Goal: Navigation & Orientation: Find specific page/section

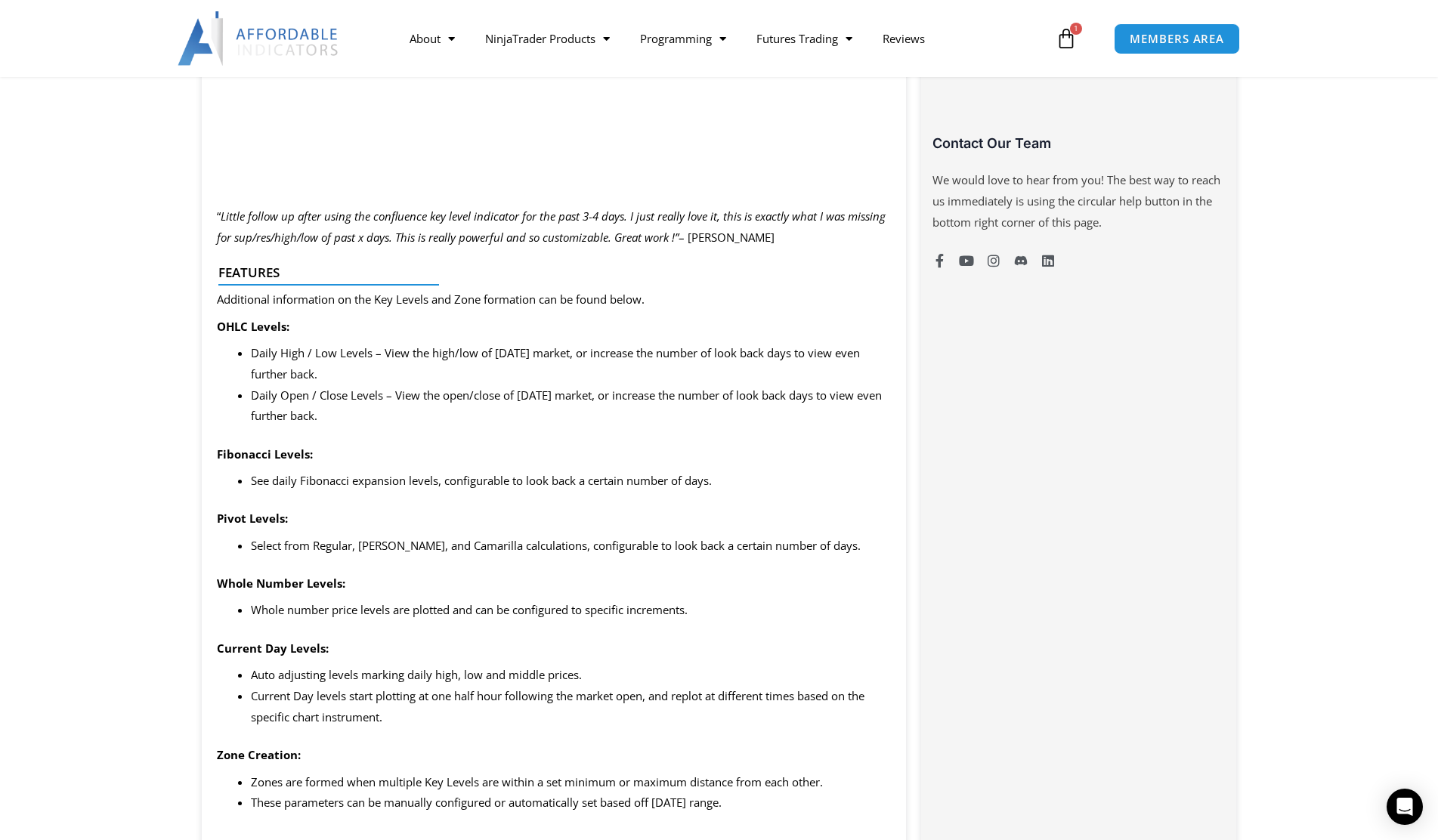
scroll to position [1133, 0]
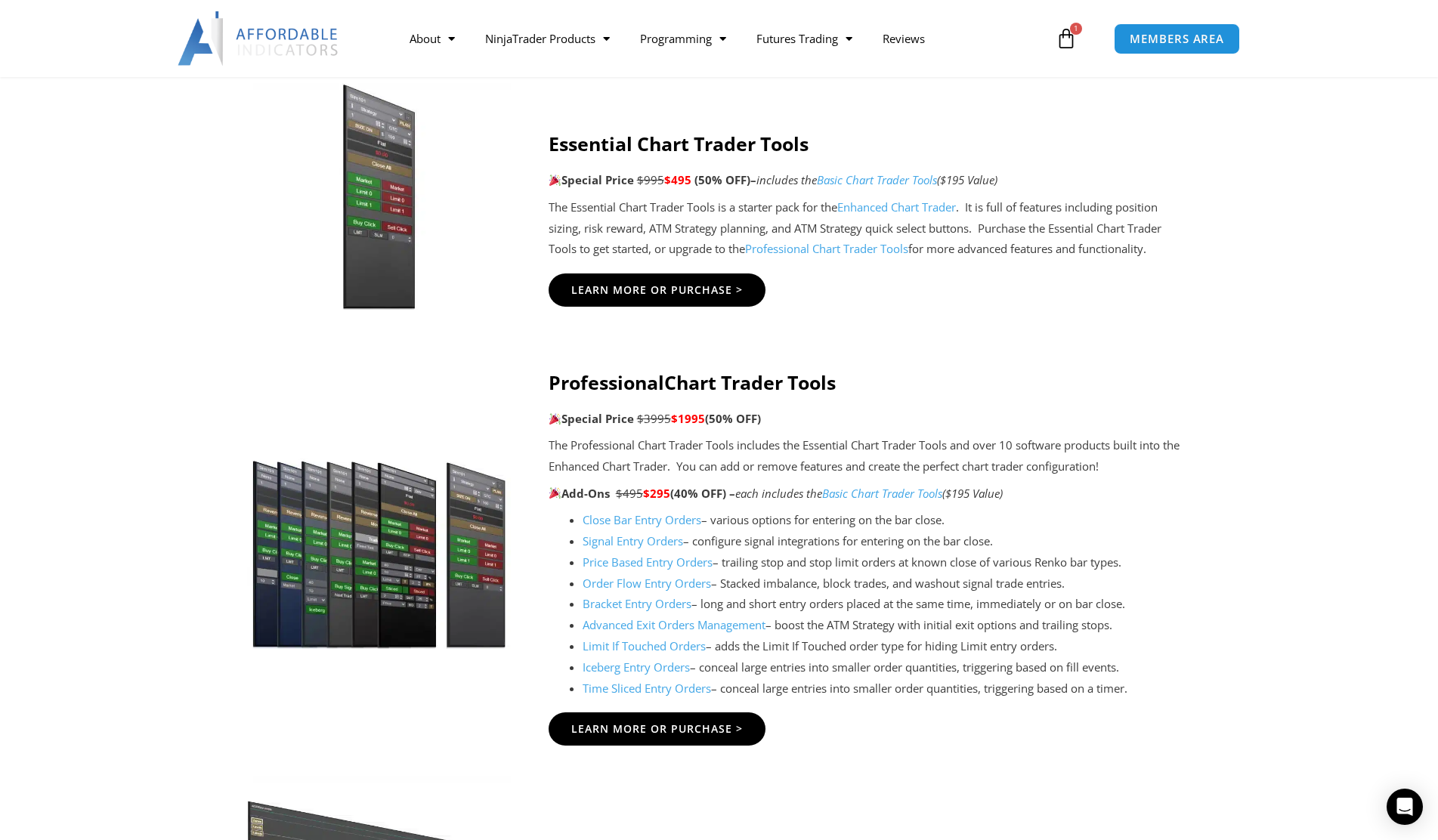
scroll to position [1284, 0]
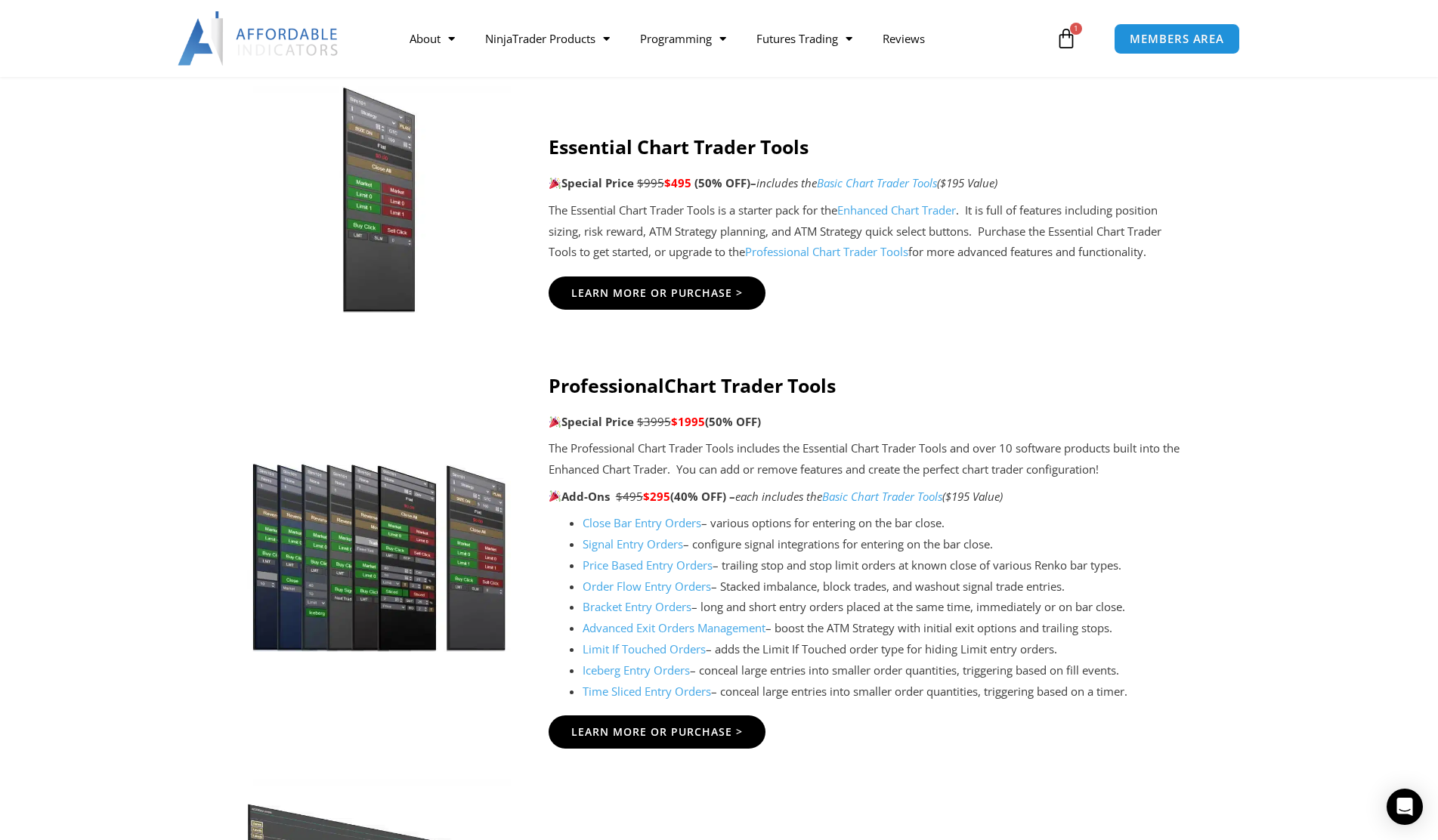
click at [672, 589] on link "Order Flow Entry Orders" at bounding box center [647, 586] width 128 height 15
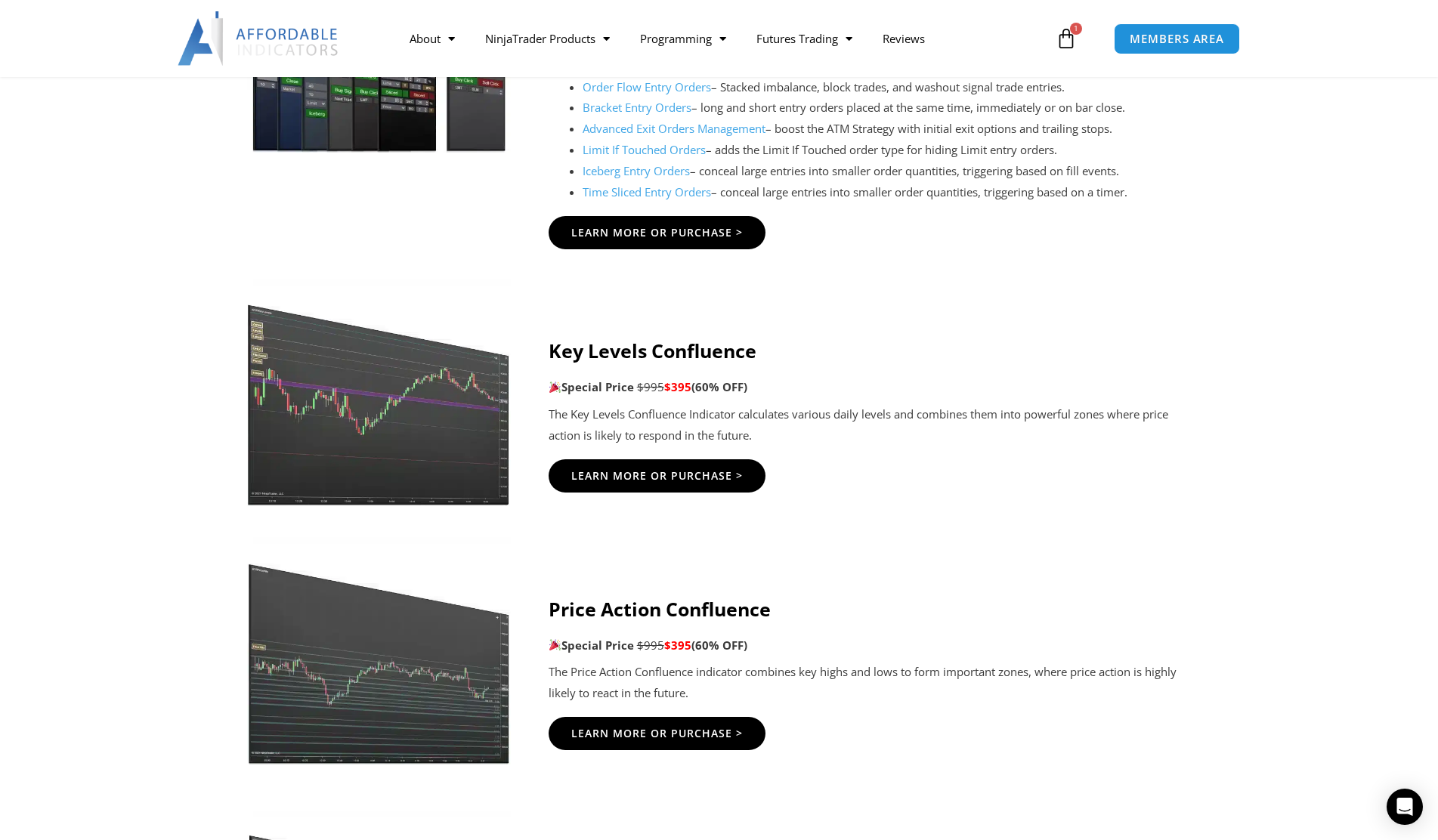
scroll to position [1889, 0]
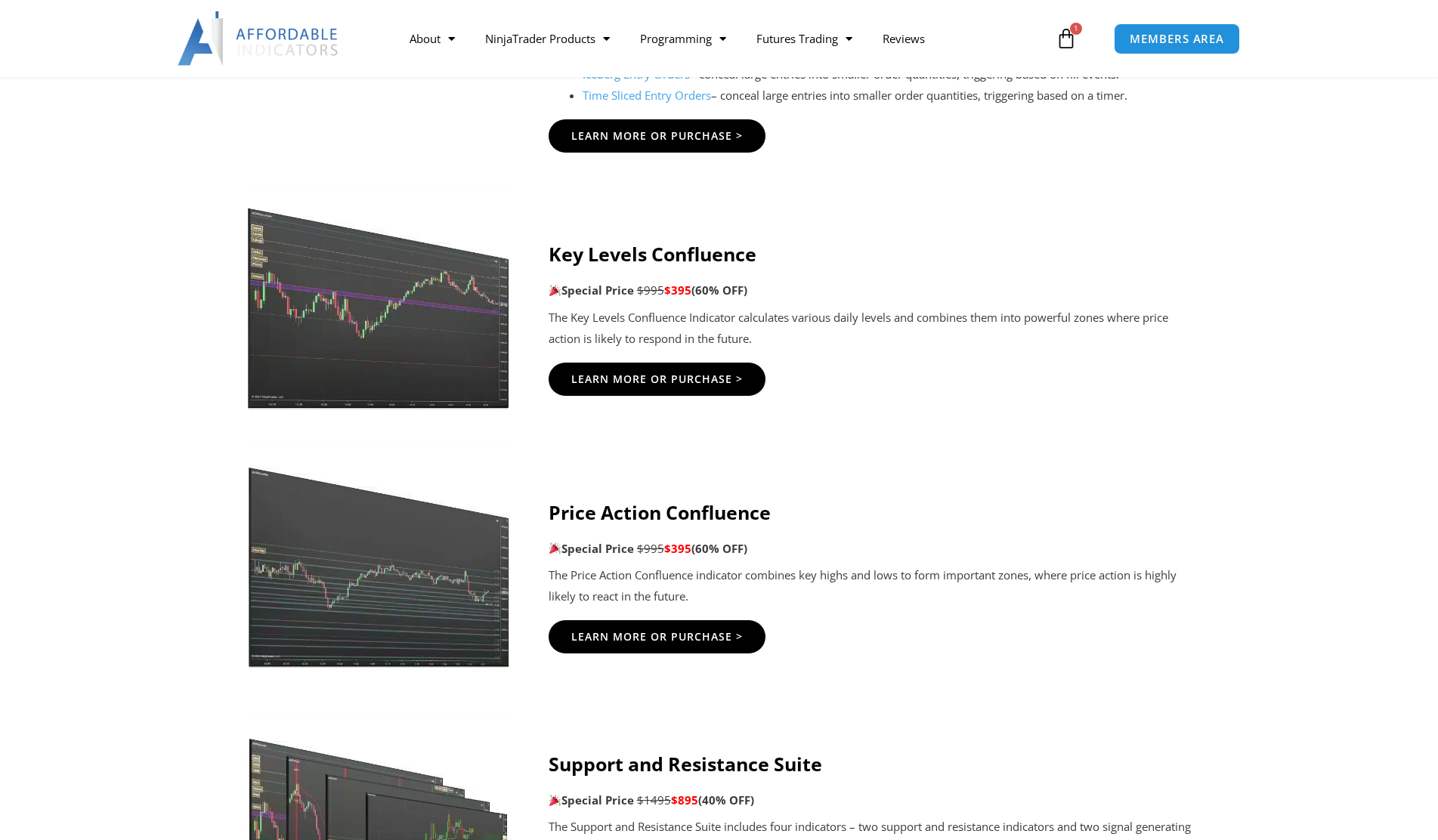
scroll to position [1889, 0]
